Goal: Check status: Check status

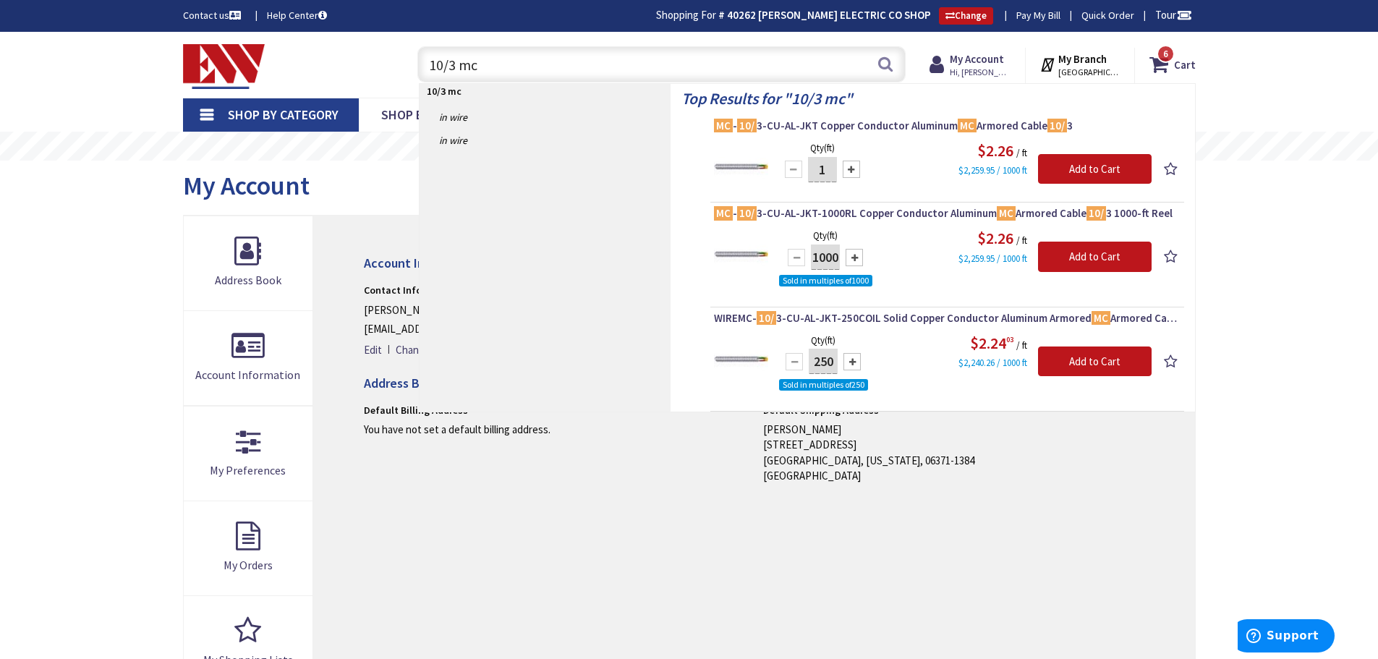
click at [1035, 20] on link "Pay My Bill" at bounding box center [1038, 15] width 44 height 14
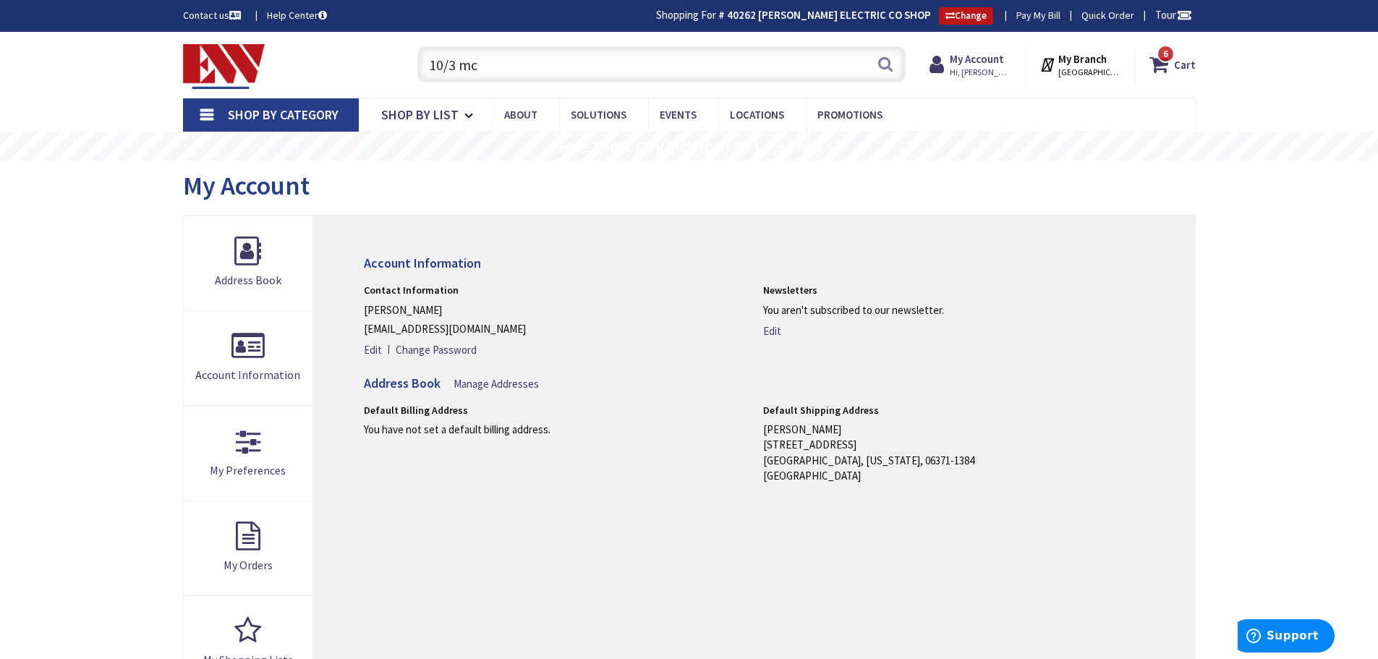
click at [1087, 56] on strong "My Branch" at bounding box center [1082, 59] width 48 height 14
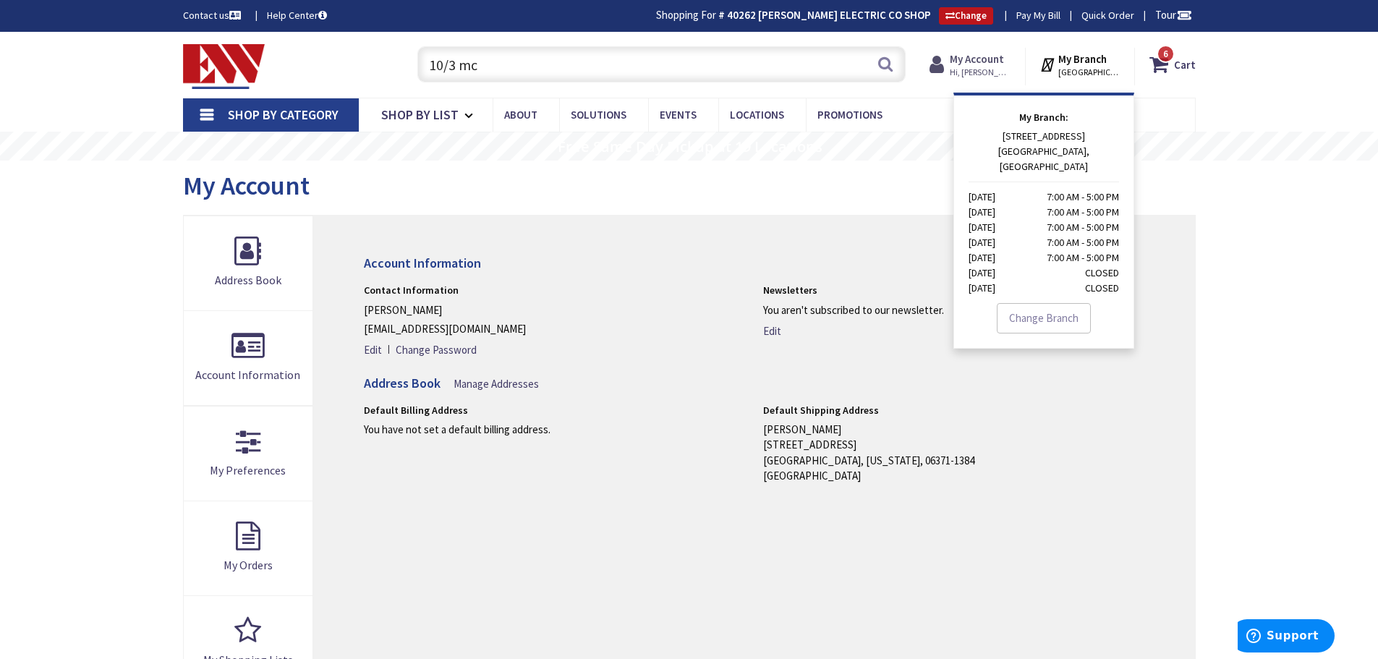
click at [993, 59] on strong "My Account" at bounding box center [977, 59] width 54 height 14
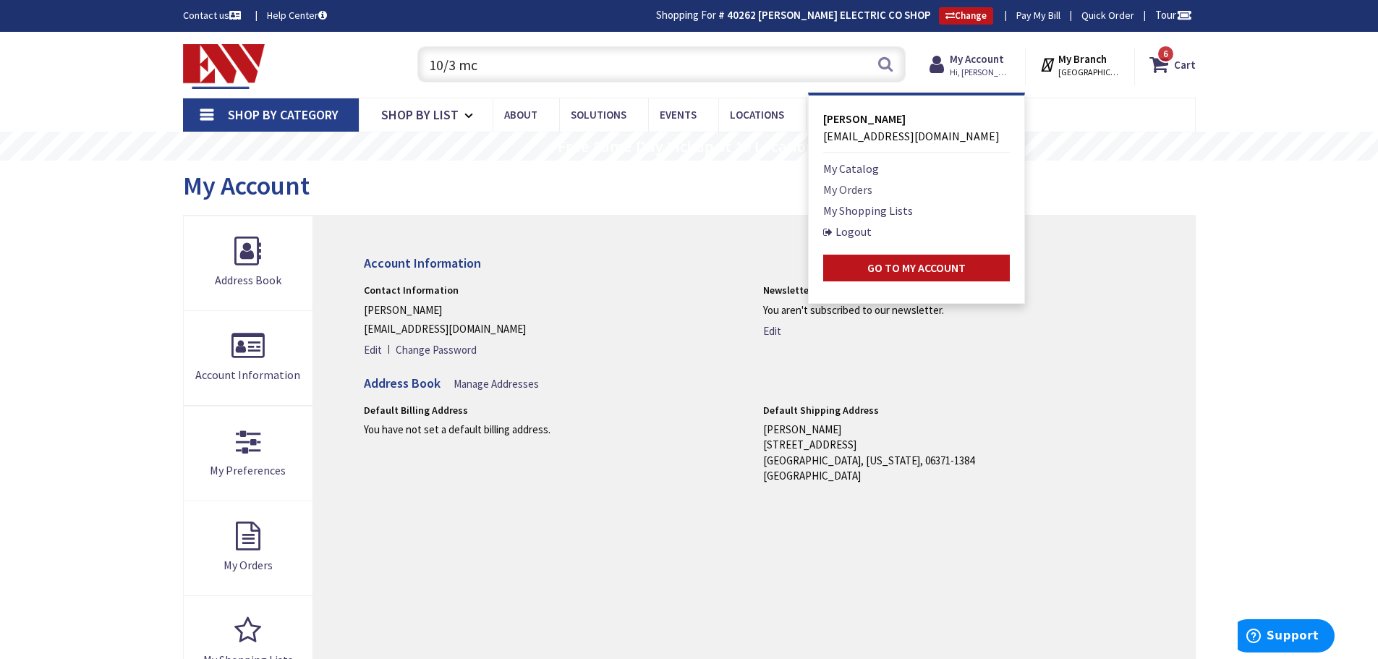
click at [858, 182] on link "My Orders" at bounding box center [847, 189] width 49 height 17
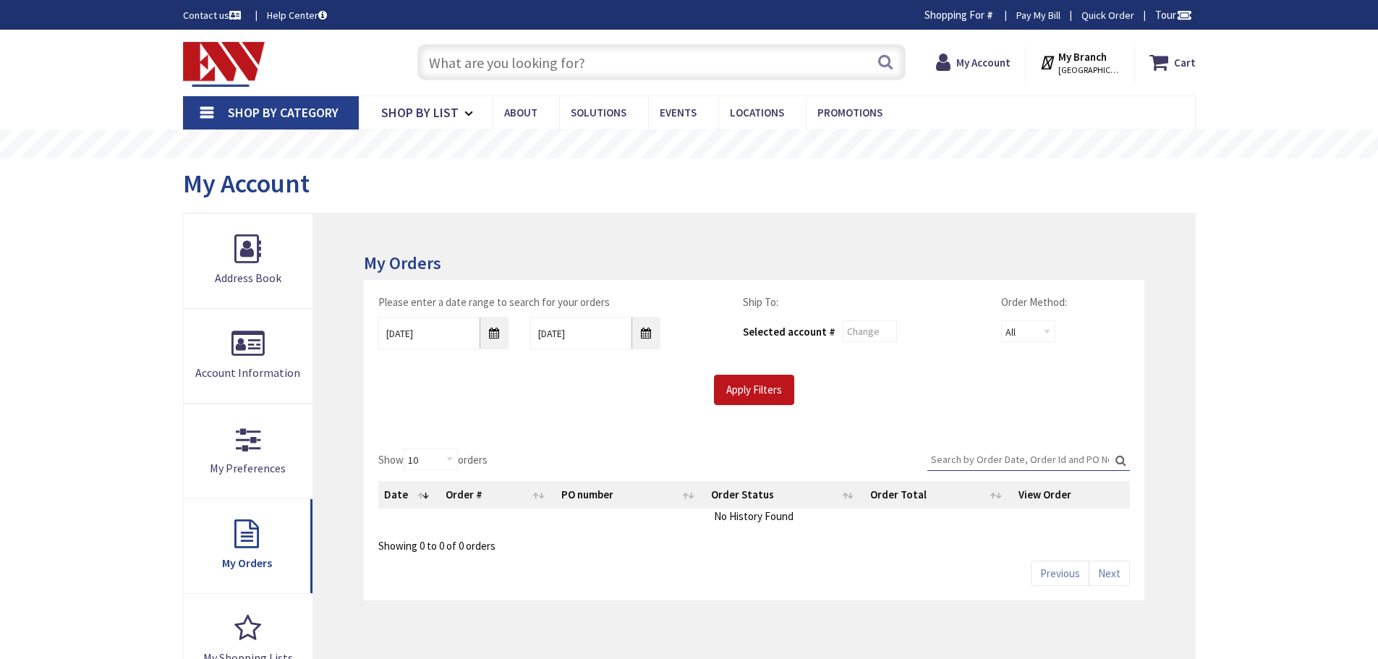
type input "D MA-[STREET_ADDRESS]"
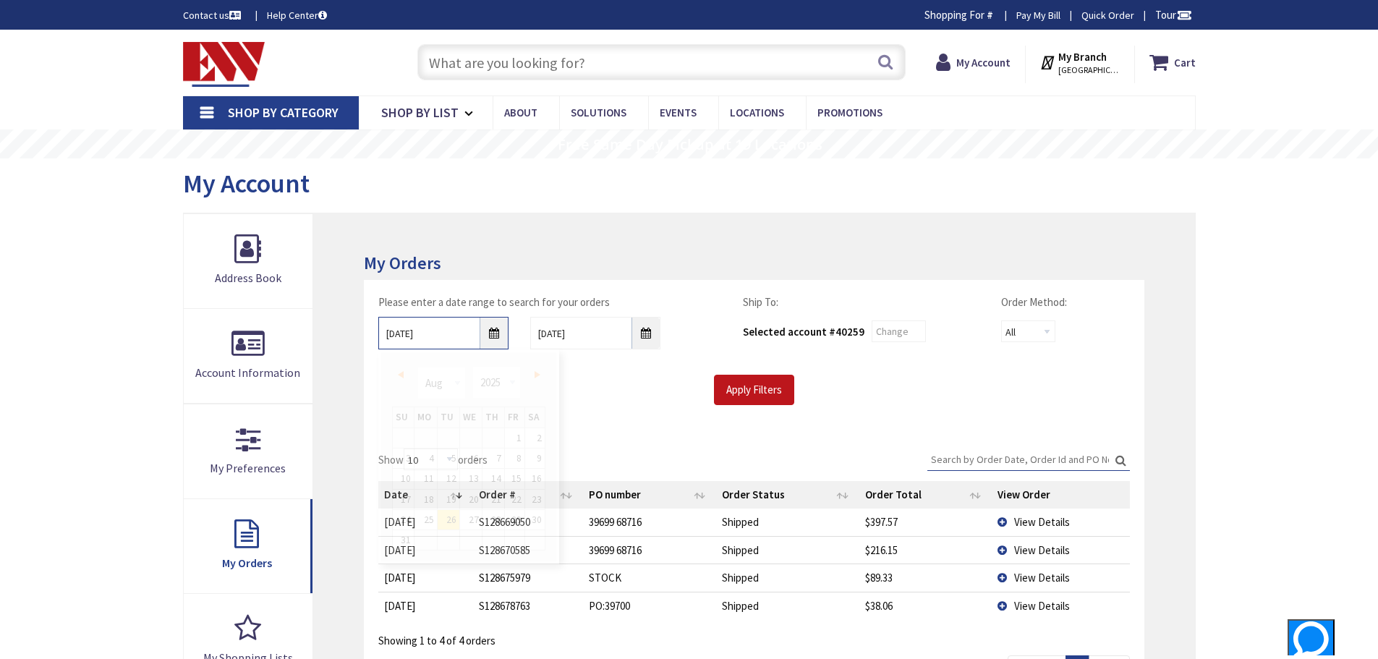
click at [498, 331] on input "8/26/2025" at bounding box center [443, 333] width 130 height 33
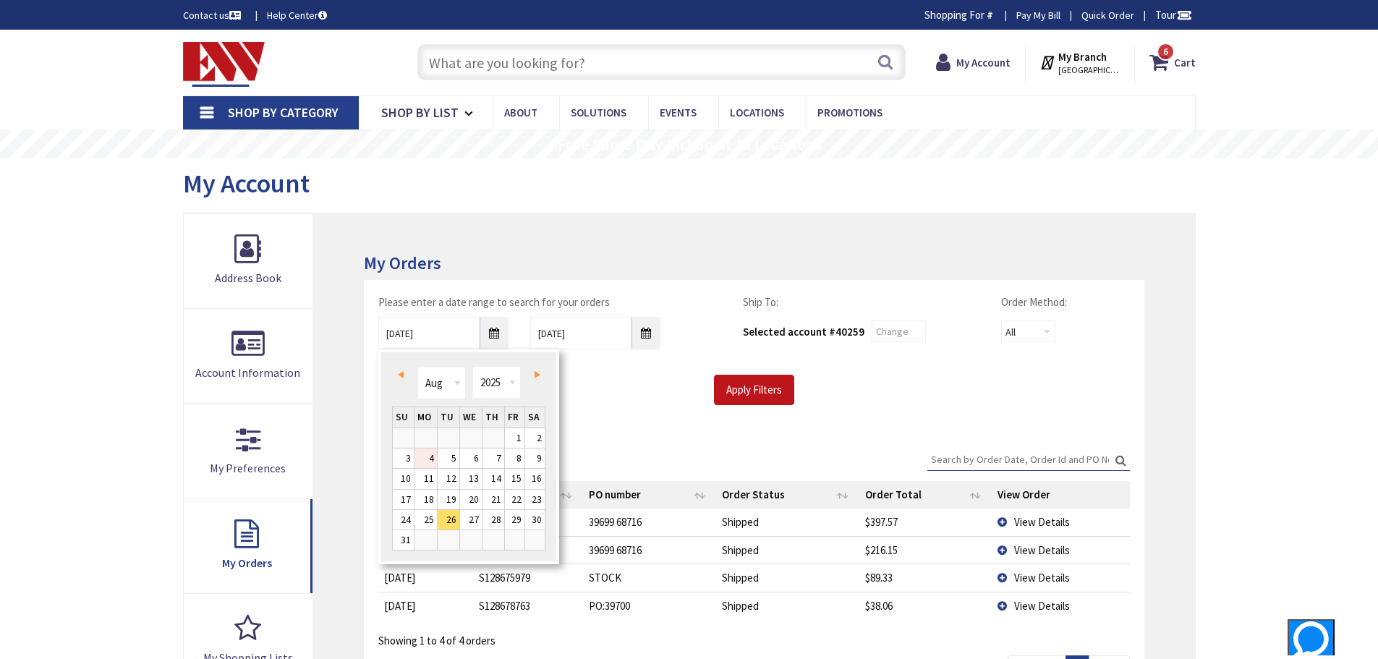
click at [429, 456] on link "4" at bounding box center [425, 458] width 22 height 20
type input "08/04/2025"
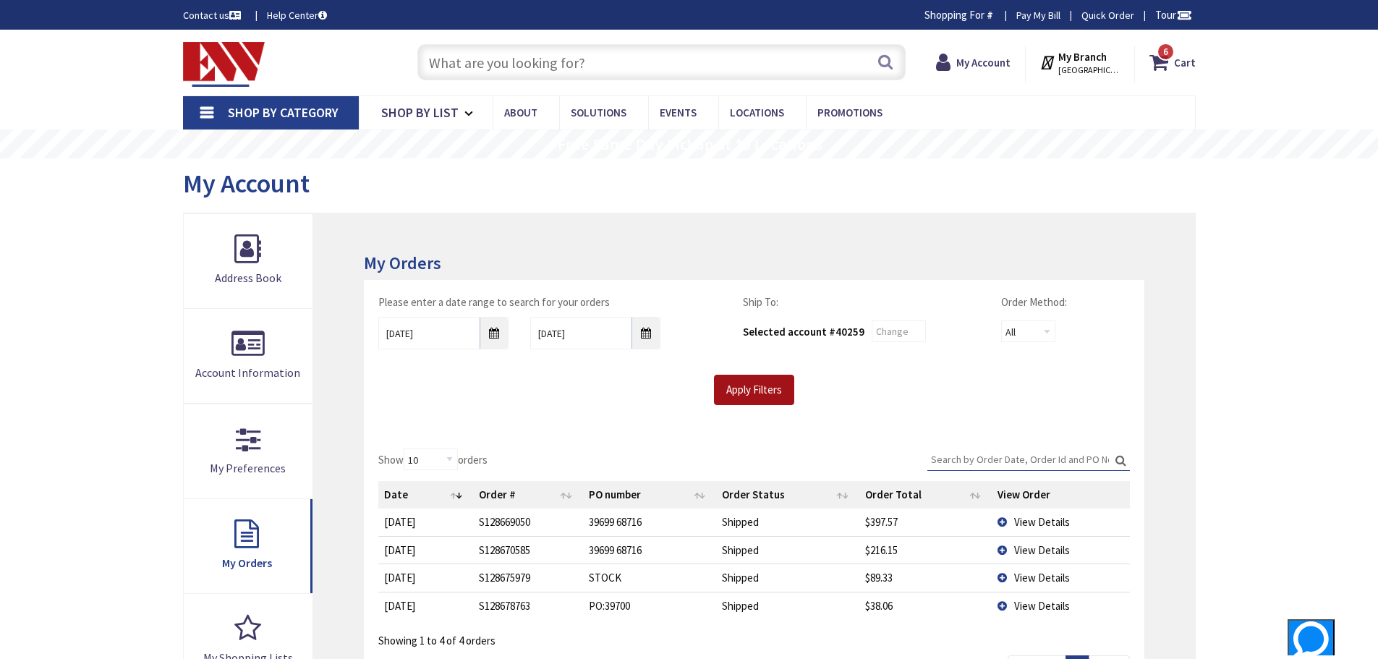
click at [734, 388] on input "Apply Filters" at bounding box center [754, 390] width 80 height 30
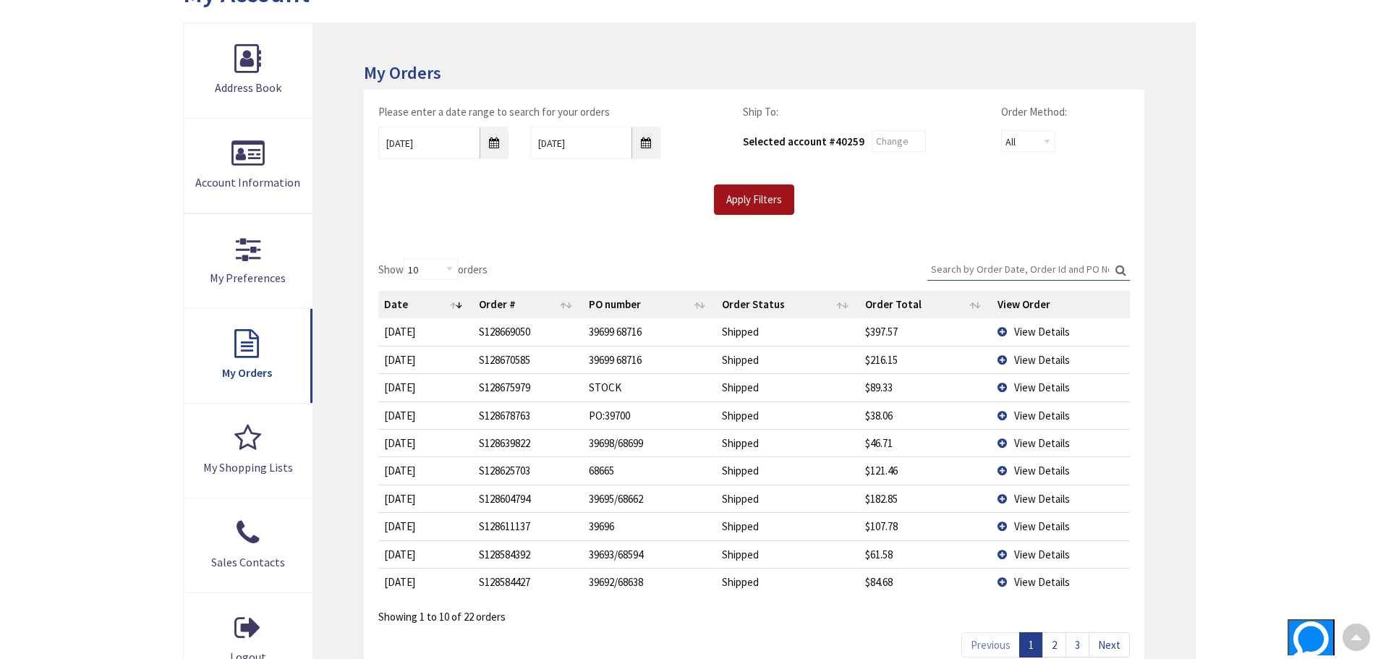
scroll to position [362, 0]
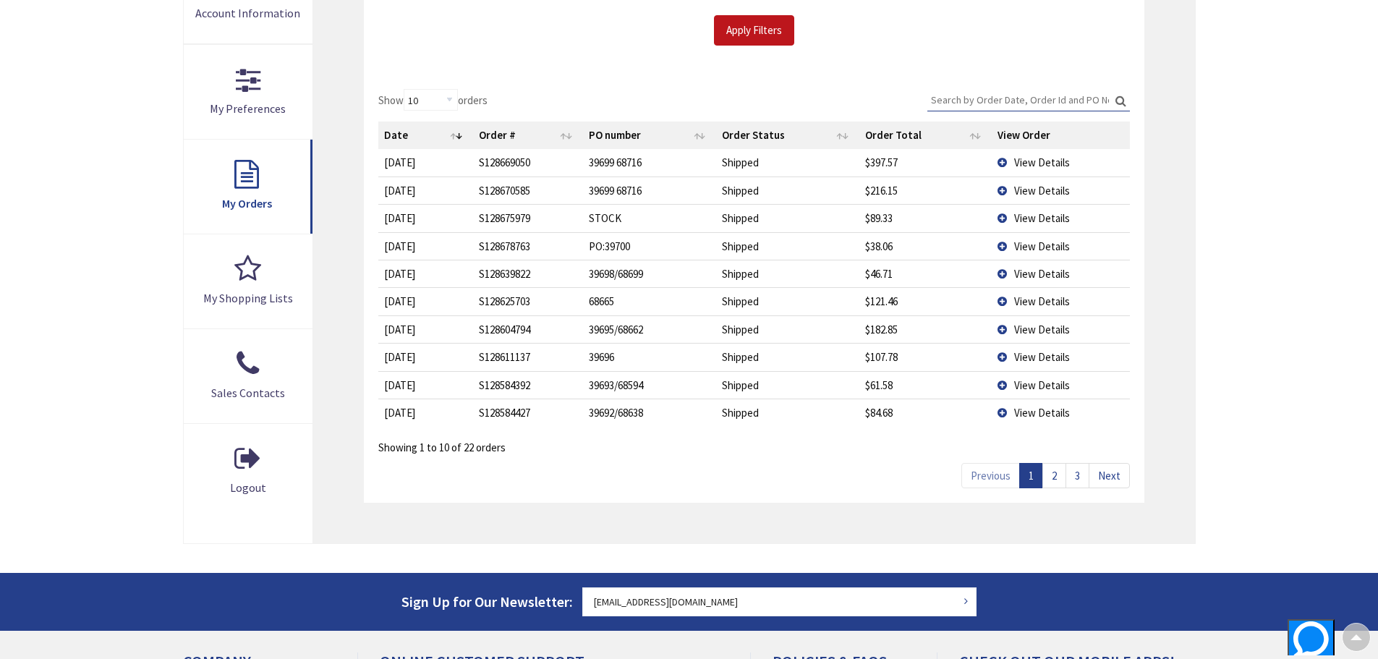
click at [1054, 479] on link "2" at bounding box center [1054, 475] width 24 height 25
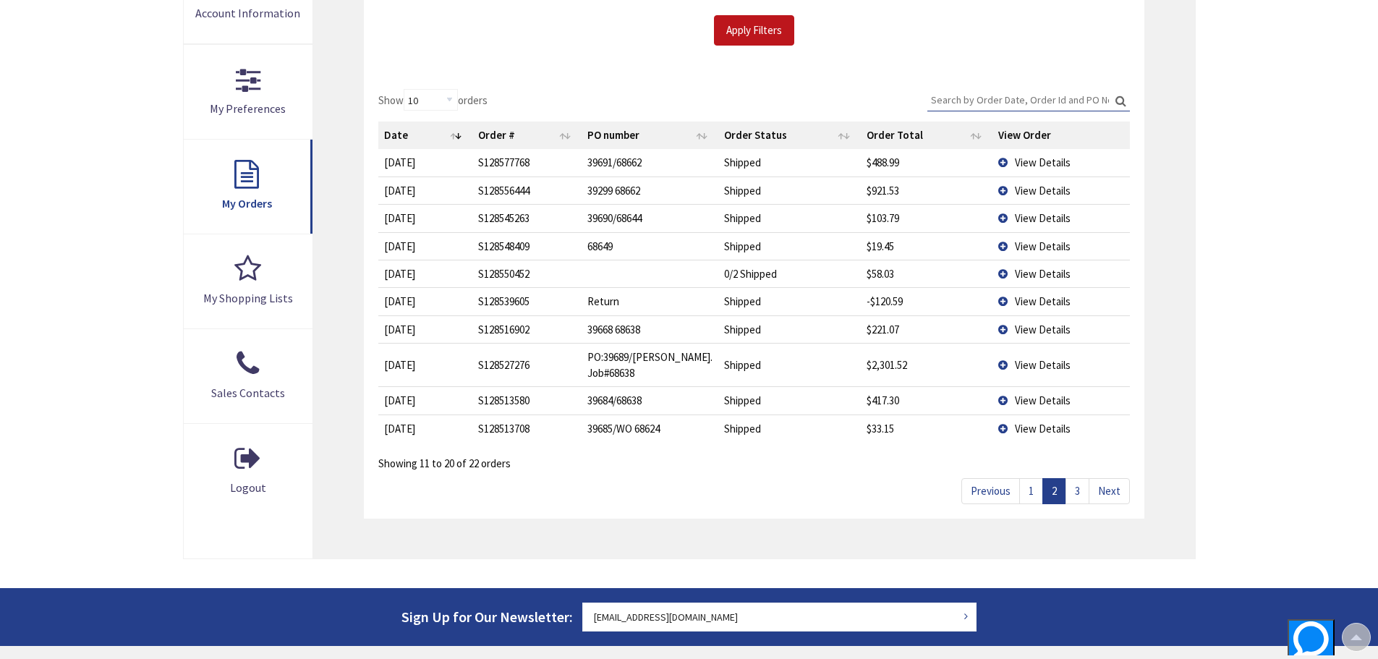
click at [1070, 487] on link "3" at bounding box center [1077, 490] width 24 height 25
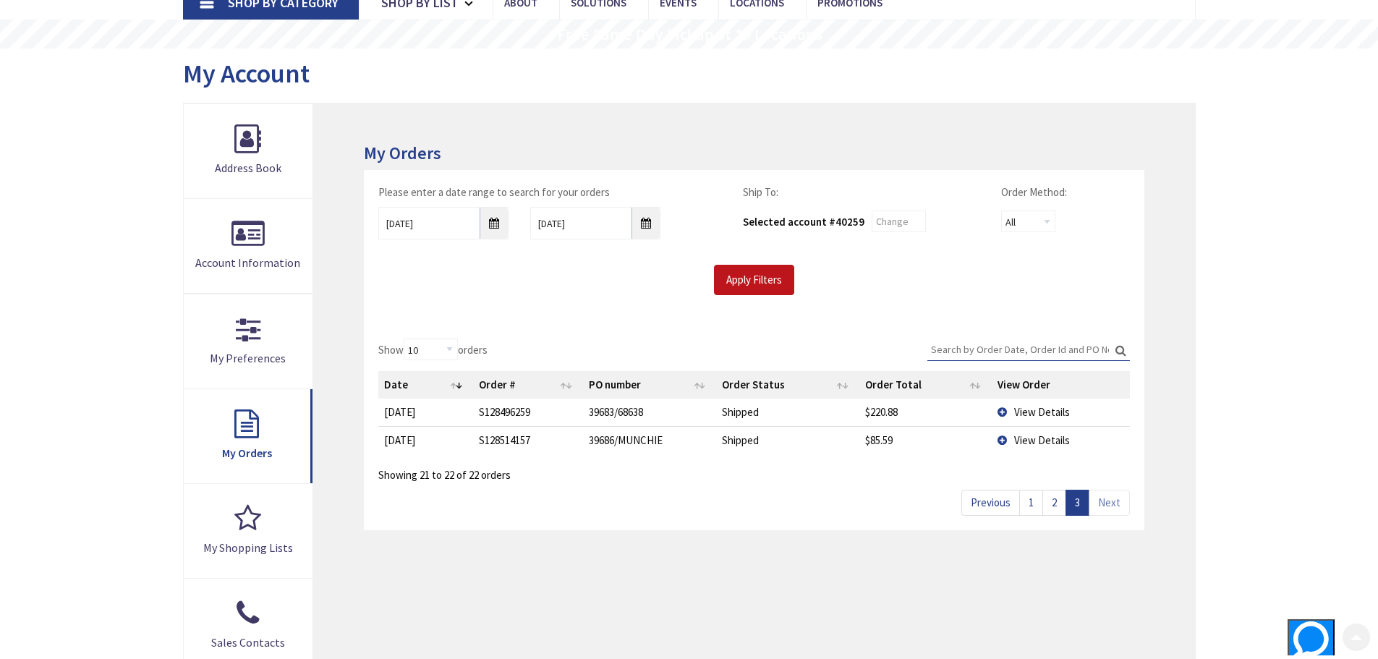
scroll to position [145, 0]
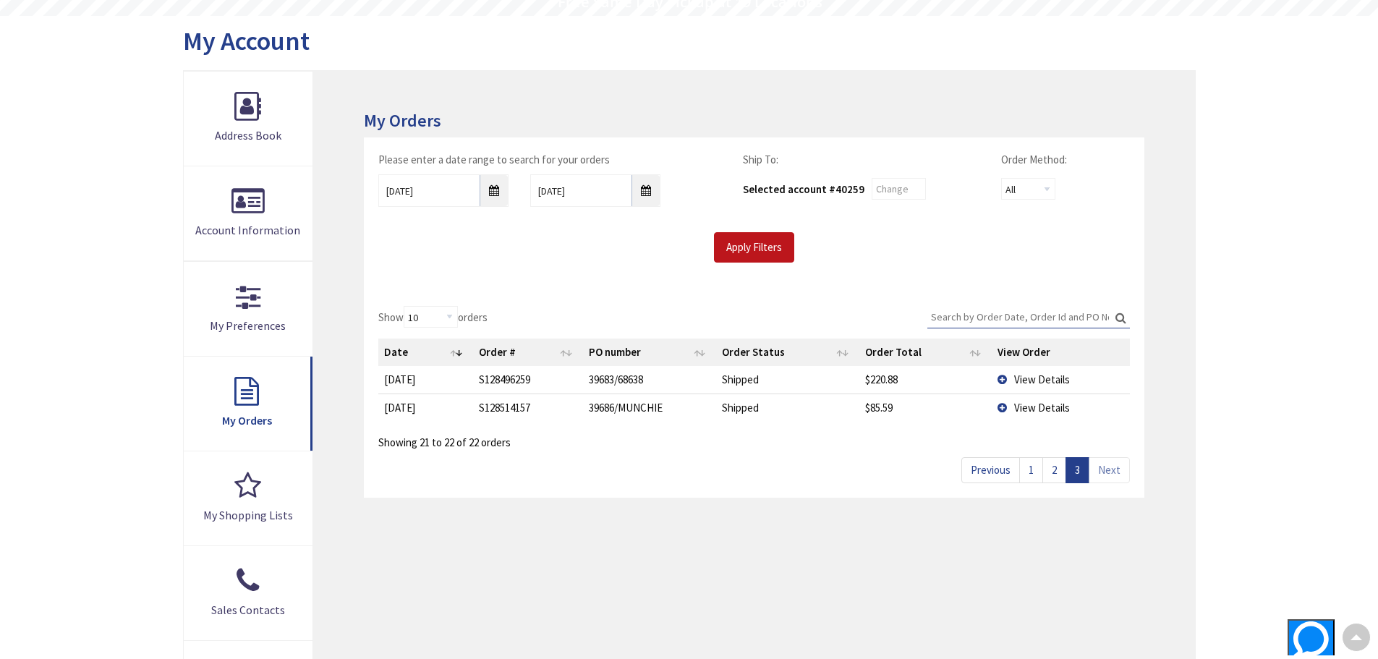
click at [1062, 469] on link "2" at bounding box center [1054, 469] width 24 height 25
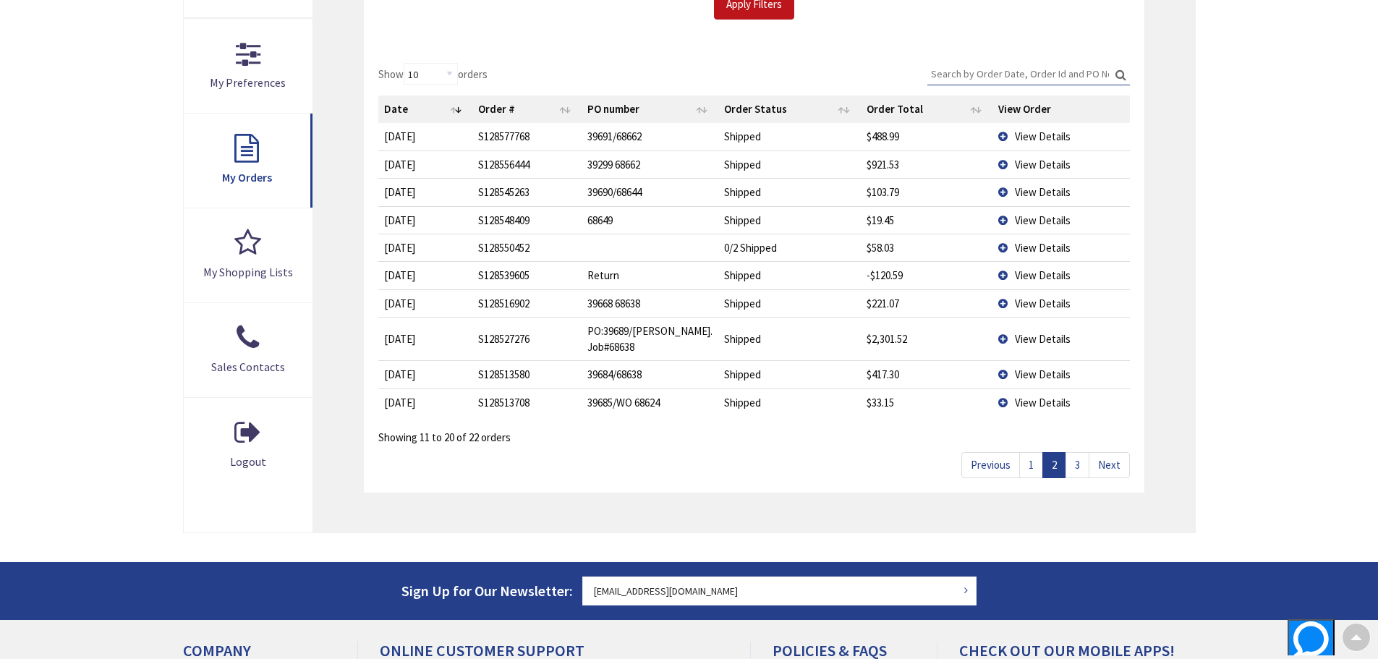
scroll to position [362, 0]
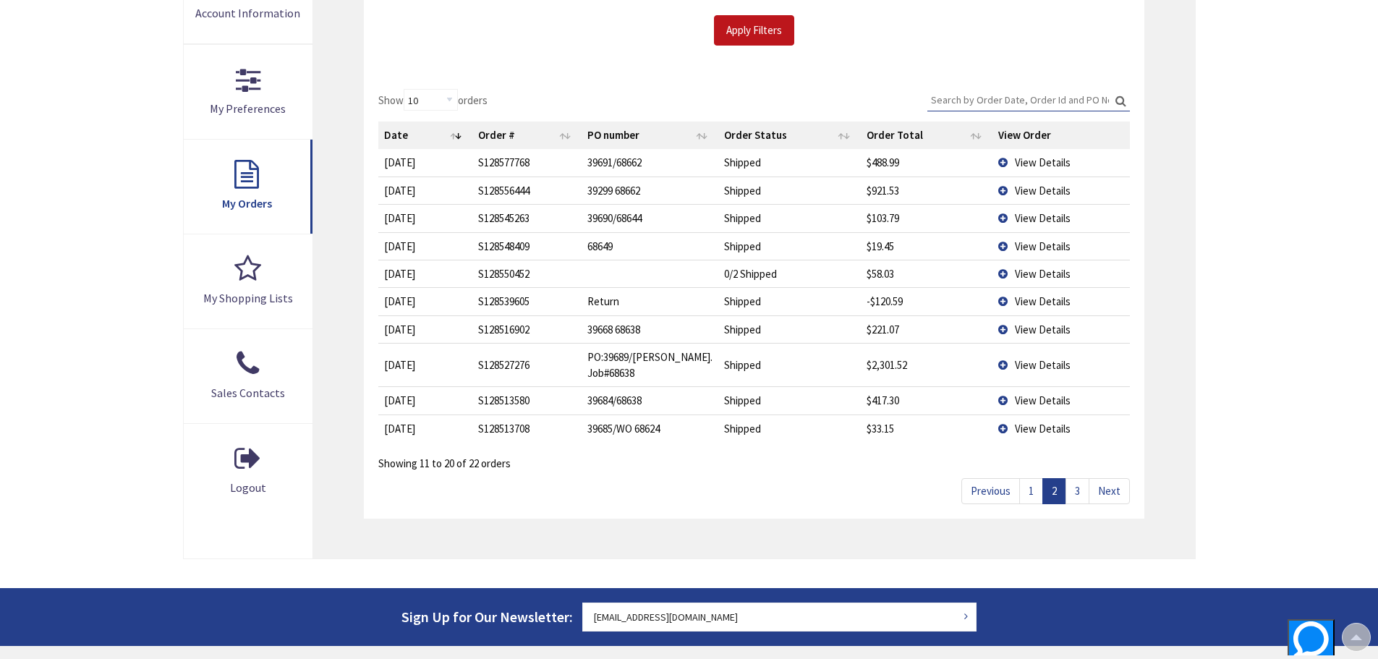
click at [1086, 485] on link "3" at bounding box center [1077, 490] width 24 height 25
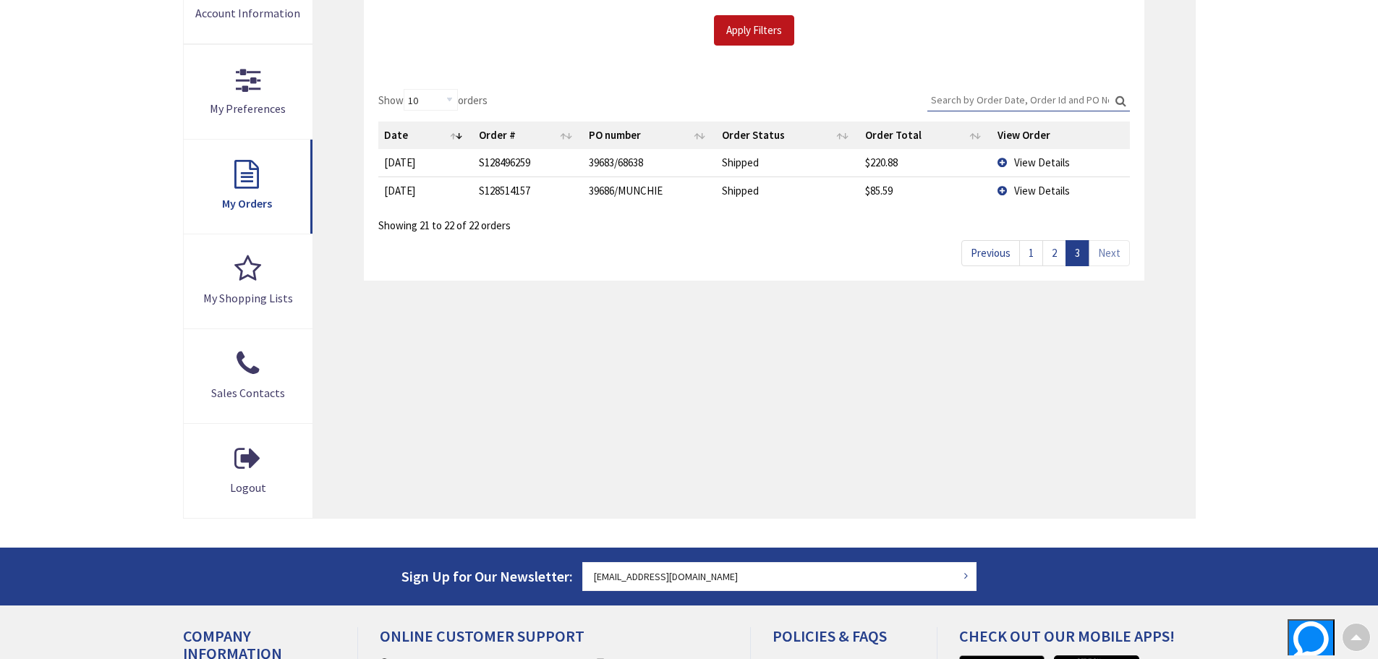
click at [1031, 253] on link "1" at bounding box center [1031, 252] width 24 height 25
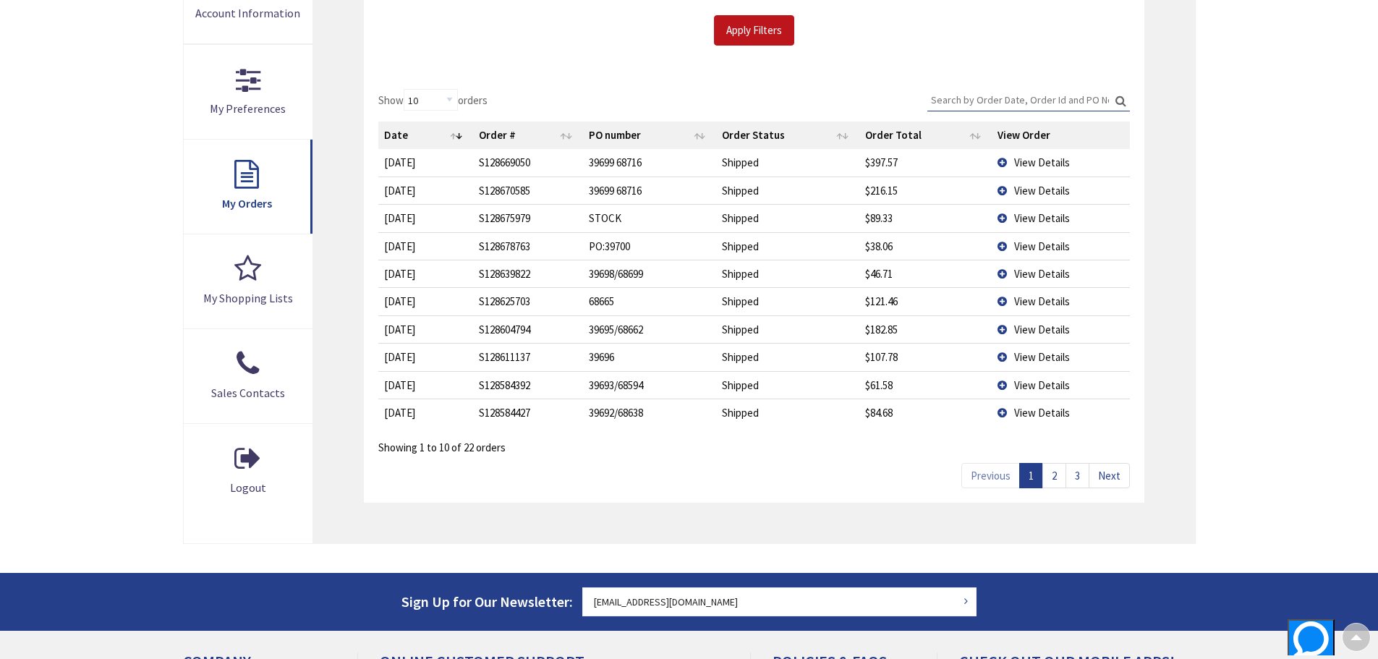
click at [1053, 475] on link "2" at bounding box center [1054, 475] width 24 height 25
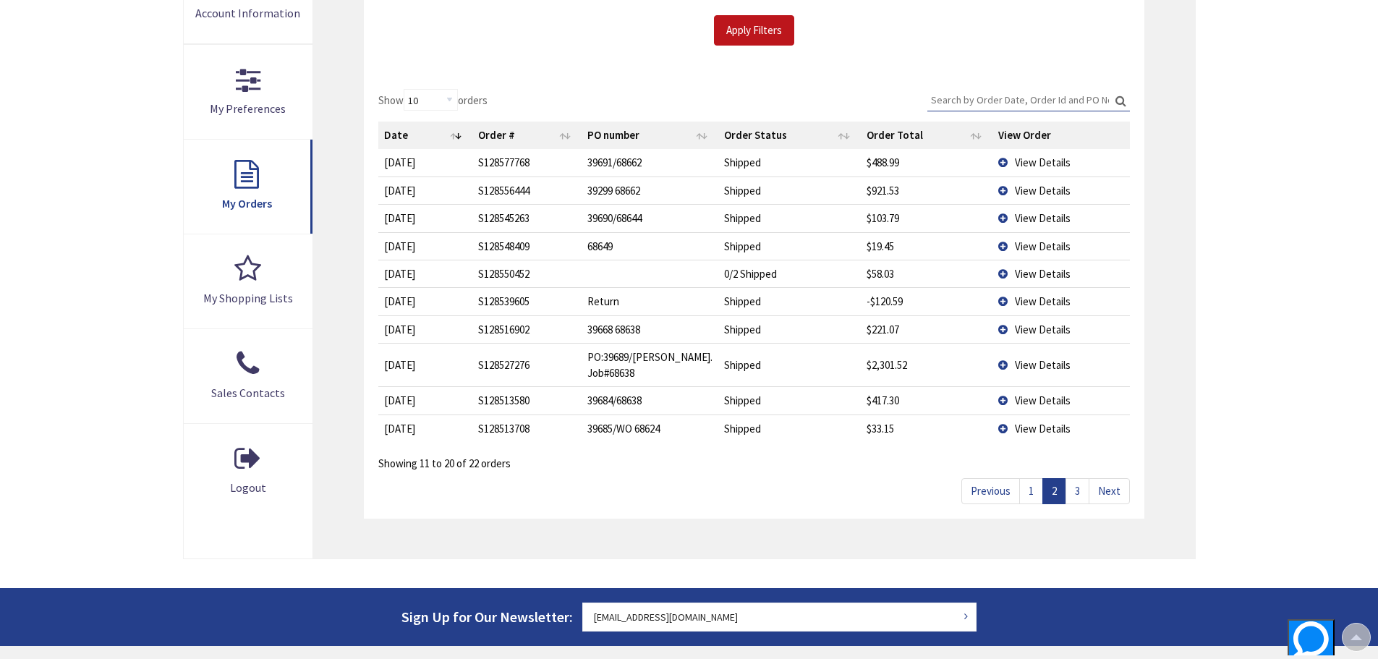
click at [1081, 496] on link "3" at bounding box center [1077, 490] width 24 height 25
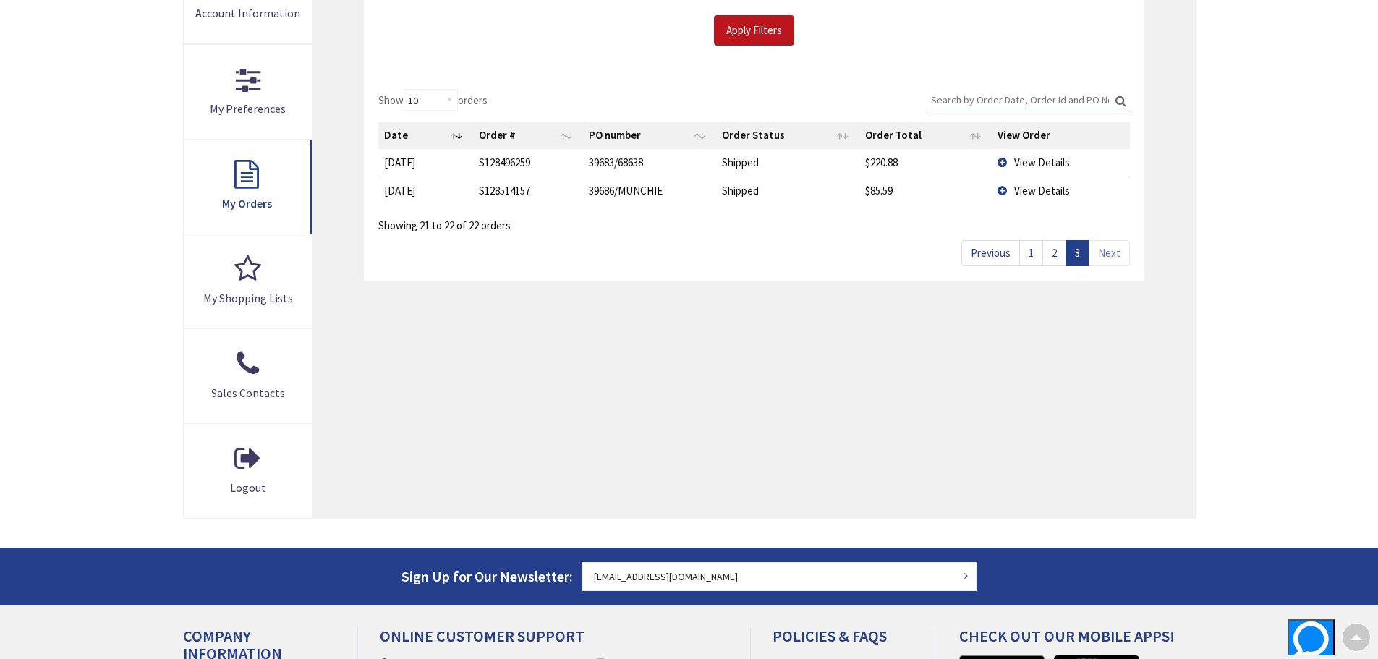
click at [1037, 255] on link "1" at bounding box center [1031, 252] width 24 height 25
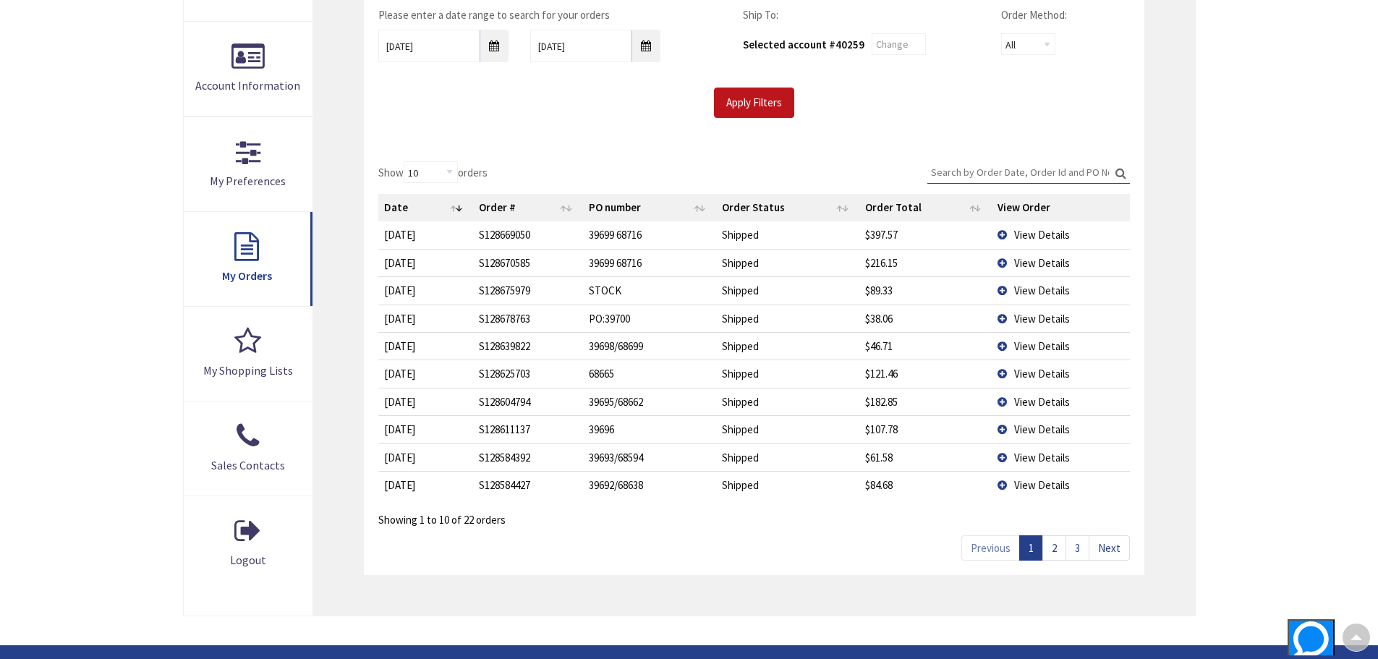
scroll to position [217, 0]
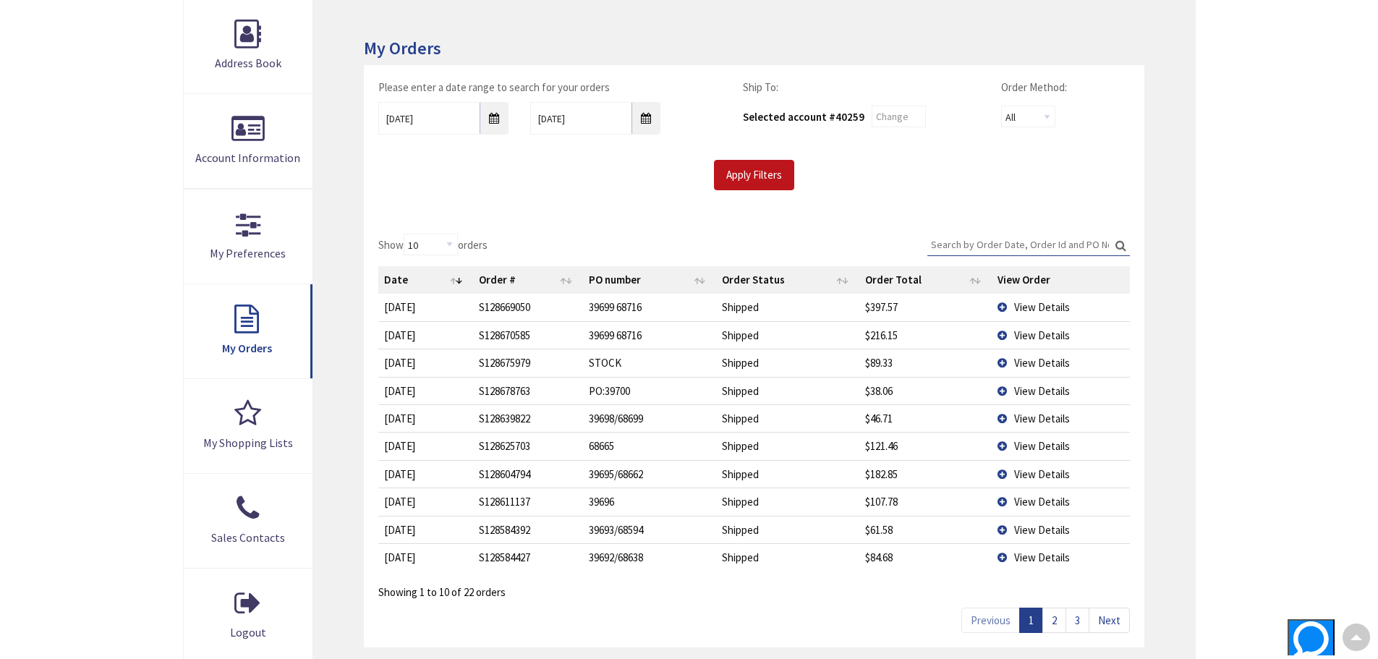
click at [1060, 252] on input "Search:" at bounding box center [1028, 245] width 203 height 22
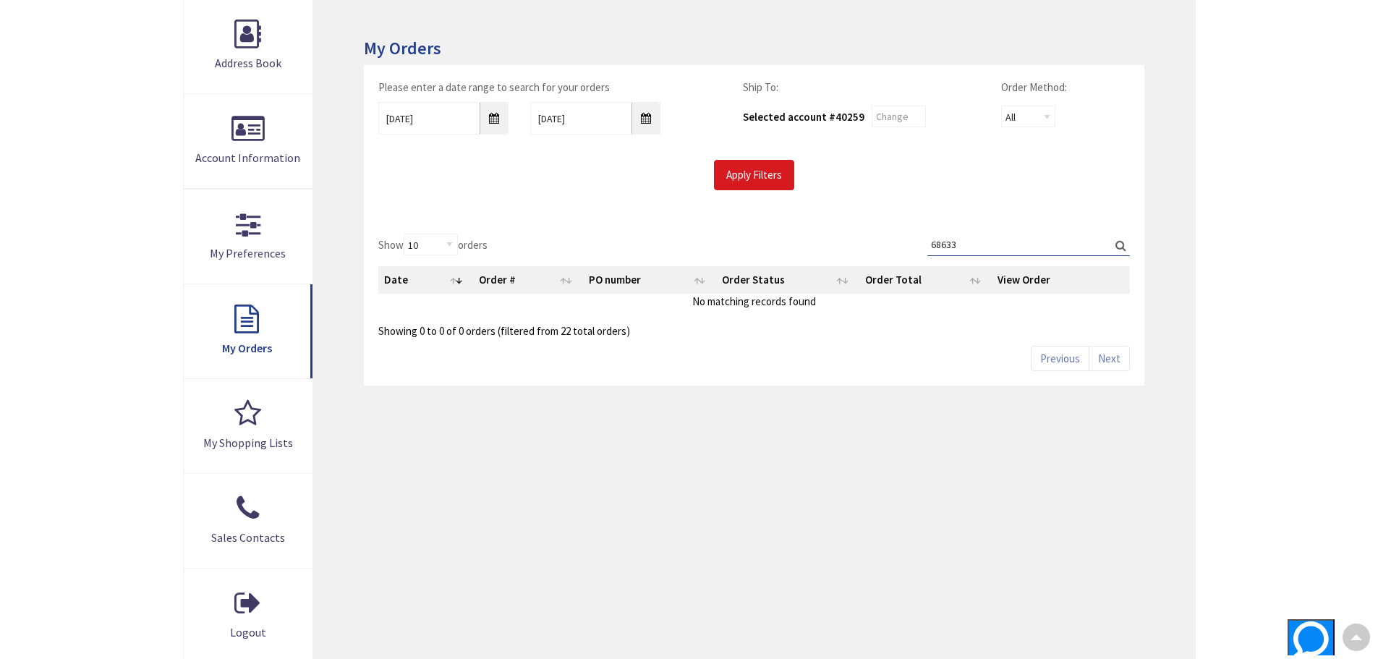
type input "68633"
click at [763, 184] on input "Apply Filters" at bounding box center [754, 175] width 80 height 30
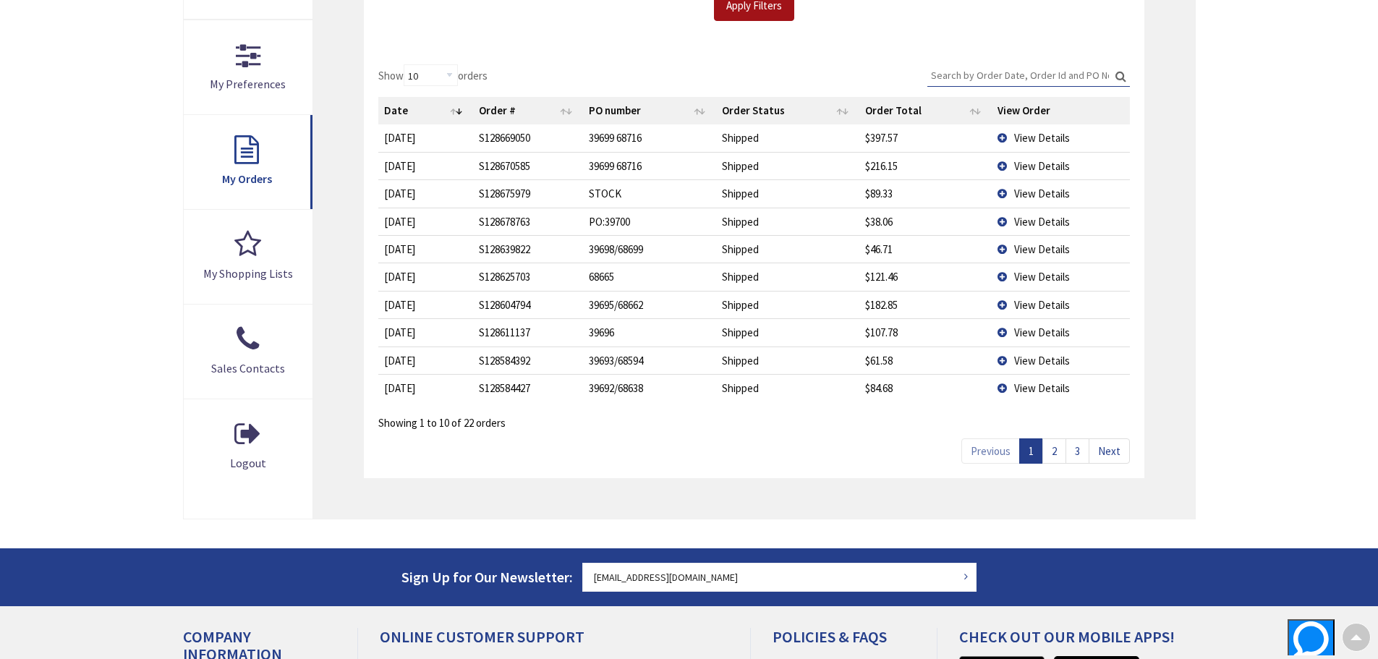
scroll to position [434, 0]
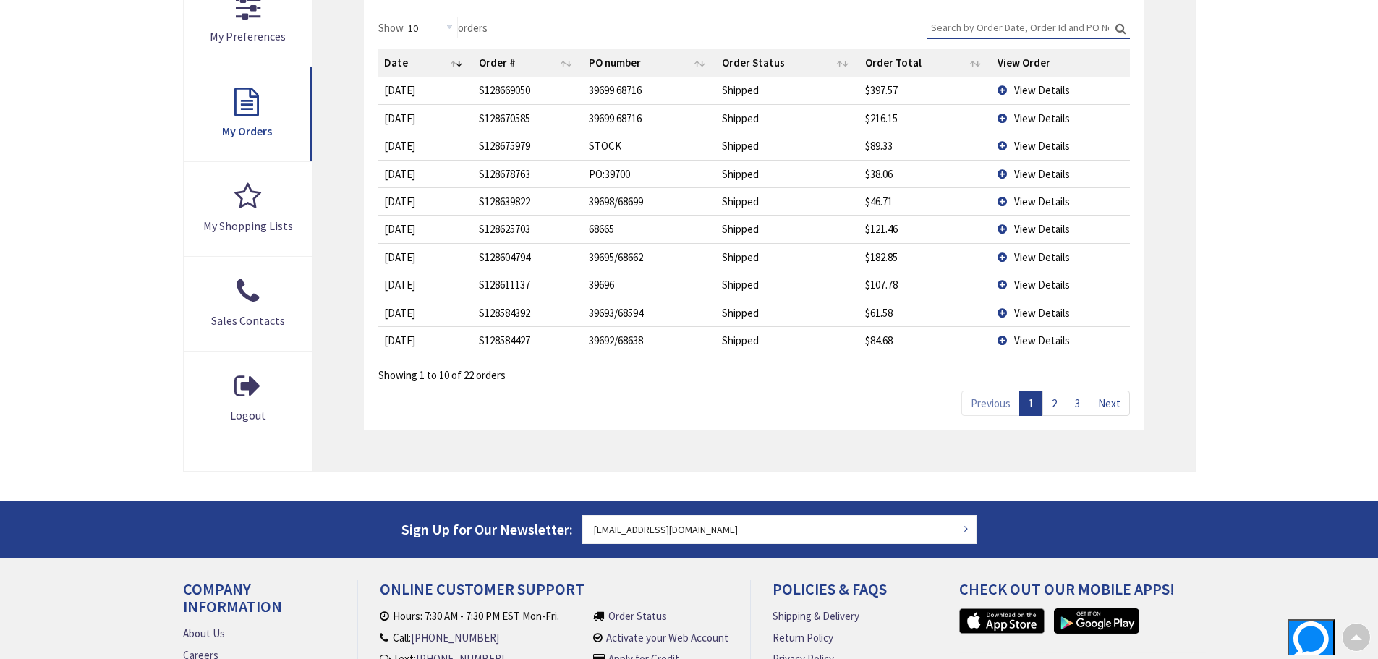
click at [1060, 401] on link "2" at bounding box center [1054, 403] width 24 height 25
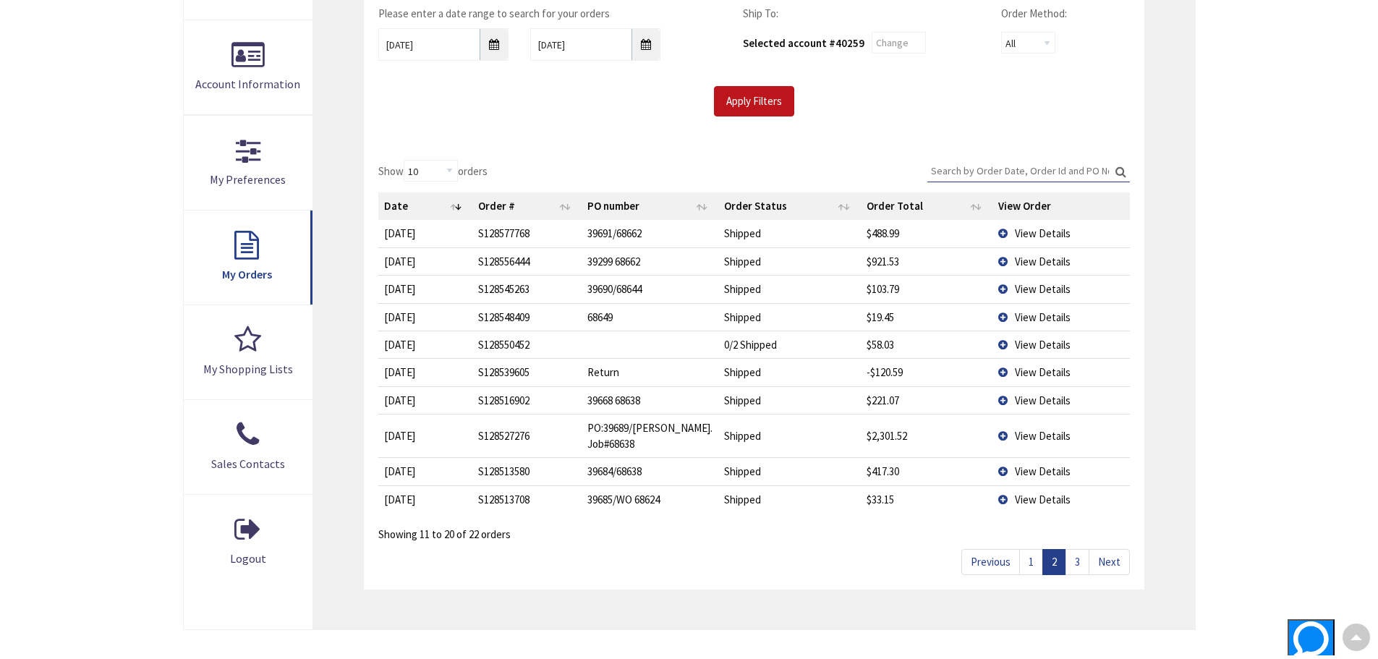
scroll to position [289, 0]
click at [1083, 558] on link "3" at bounding box center [1077, 562] width 24 height 25
